Goal: Transaction & Acquisition: Purchase product/service

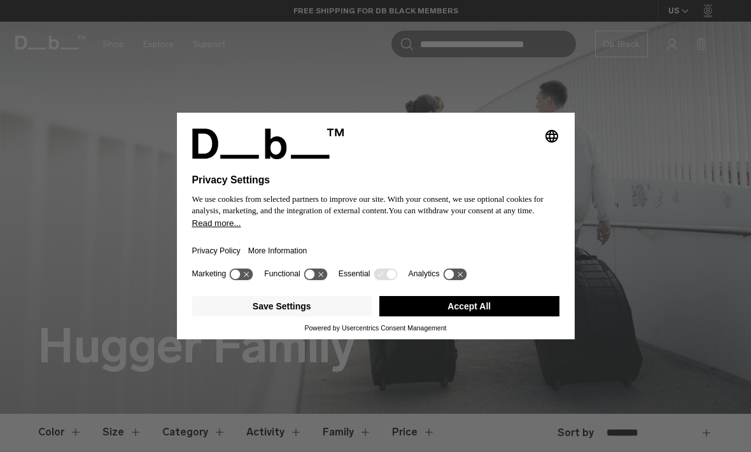
click at [647, 251] on div "Selecting an option will immediately change the language Privacy Settings We us…" at bounding box center [375, 226] width 751 height 452
click at [397, 274] on icon at bounding box center [386, 274] width 24 height 12
click at [323, 277] on icon at bounding box center [320, 274] width 5 height 5
click at [319, 279] on icon at bounding box center [316, 274] width 24 height 12
click at [396, 276] on icon at bounding box center [391, 275] width 10 height 10
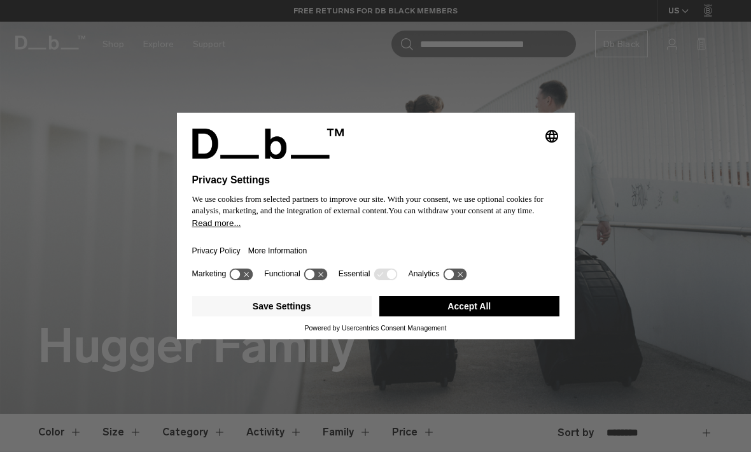
click at [393, 280] on icon at bounding box center [386, 274] width 24 height 12
click at [454, 277] on icon at bounding box center [449, 275] width 10 height 10
click at [466, 280] on icon at bounding box center [455, 274] width 24 height 12
click at [240, 276] on icon at bounding box center [236, 275] width 10 height 10
click at [252, 277] on icon at bounding box center [247, 275] width 10 height 10
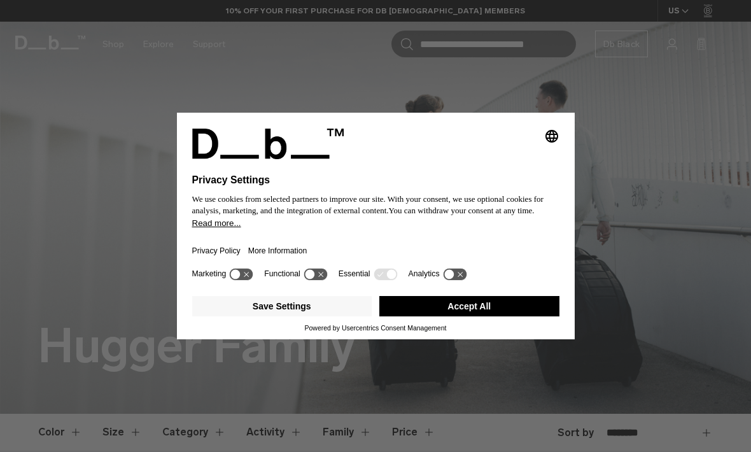
click at [403, 311] on button "Accept All" at bounding box center [469, 306] width 180 height 20
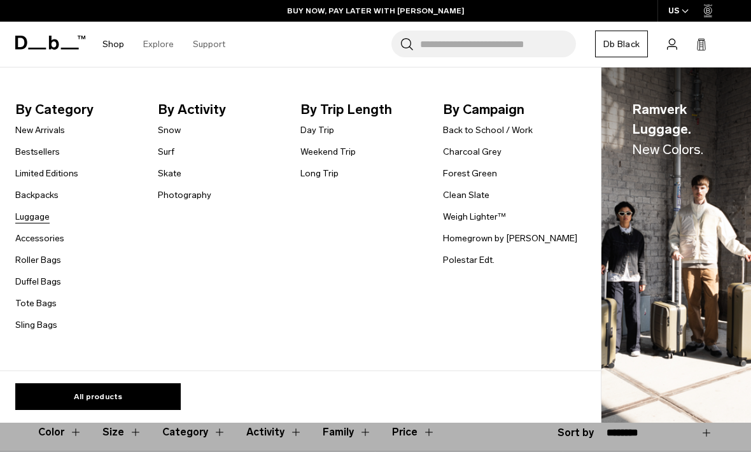
click at [37, 212] on link "Luggage" at bounding box center [32, 216] width 34 height 13
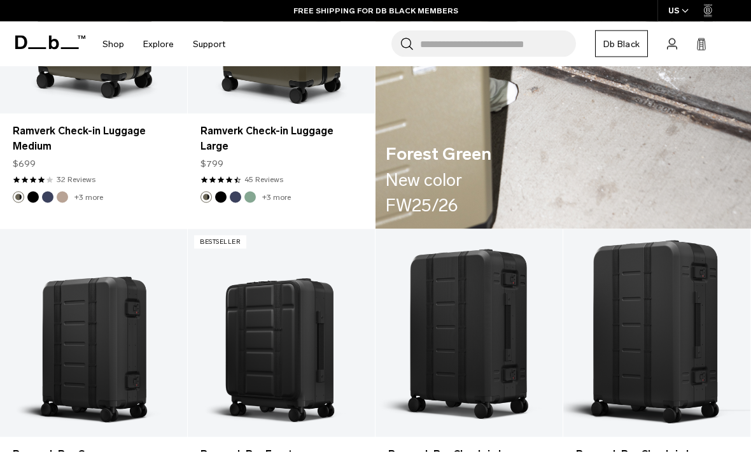
scroll to position [1994, 0]
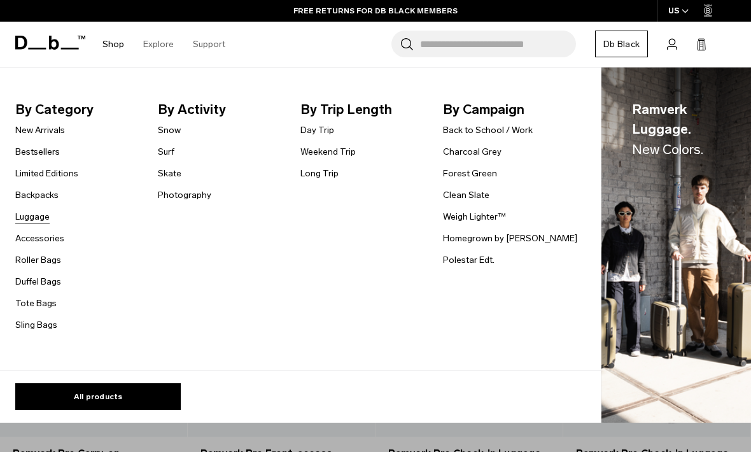
click at [34, 211] on link "Luggage" at bounding box center [32, 216] width 34 height 13
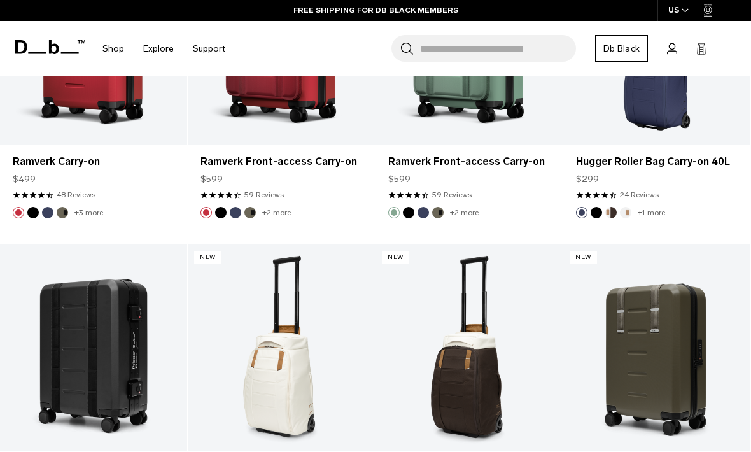
scroll to position [1389, 0]
